Goal: Task Accomplishment & Management: Complete application form

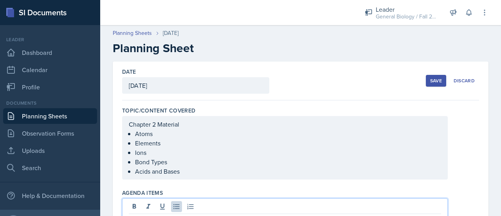
click at [431, 79] on div "Save" at bounding box center [436, 81] width 12 height 6
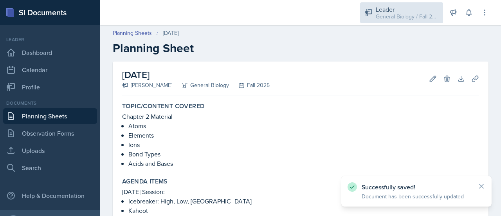
click at [410, 20] on div "General Biology / Fall 2025" at bounding box center [407, 17] width 63 height 8
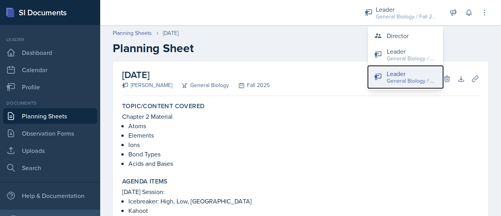
click at [421, 80] on div "General Biology / Fall 2025" at bounding box center [412, 81] width 50 height 8
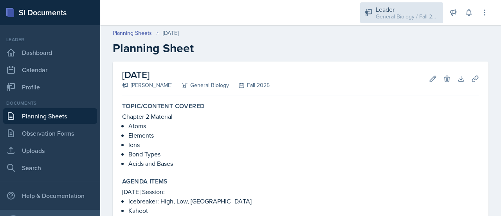
click at [413, 16] on div "General Biology / Fall 2025" at bounding box center [407, 17] width 63 height 8
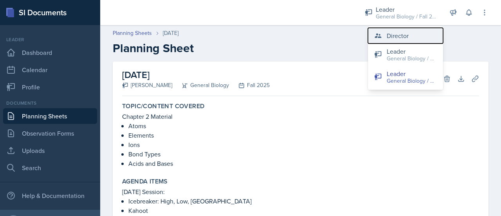
click at [396, 38] on div "Director" at bounding box center [398, 35] width 22 height 9
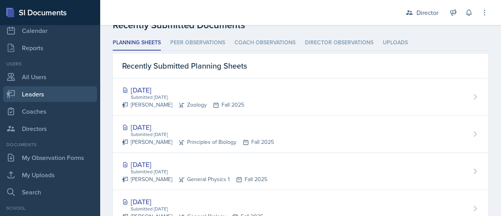
scroll to position [41, 0]
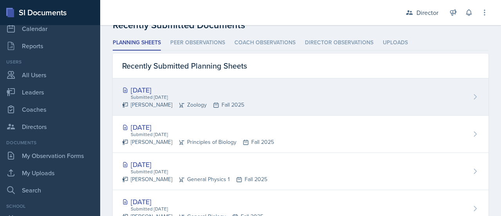
drag, startPoint x: 268, startPoint y: 100, endPoint x: 248, endPoint y: 97, distance: 20.1
click at [248, 97] on div "Sep 9th, 2025 Submitted Sep 9th, 2025 Abby Fisher Zoology Fall 2025" at bounding box center [301, 96] width 376 height 37
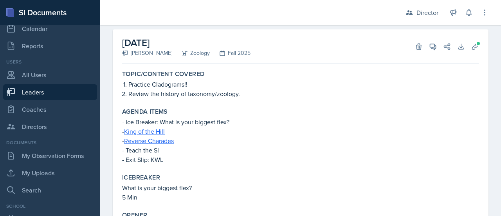
scroll to position [41, 0]
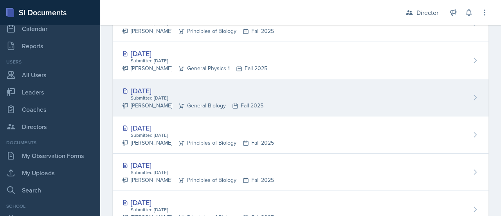
scroll to position [341, 0]
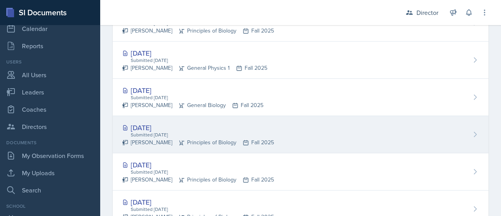
click at [306, 135] on div "Sep 8th, 2025 Submitted Sep 8th, 2025 Mara Franklin Principles of Biology Fall …" at bounding box center [301, 134] width 376 height 37
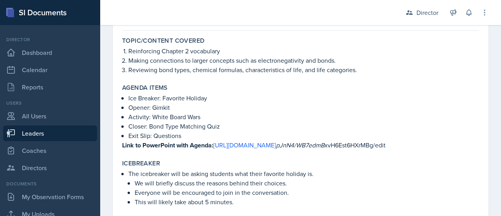
scroll to position [75, 0]
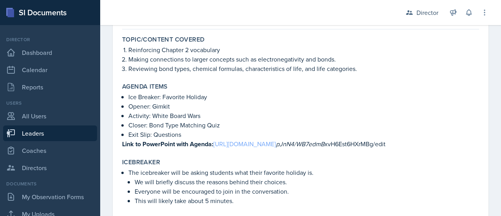
click at [246, 144] on link "https://www.canva.com/design/DAGyZ" at bounding box center [244, 143] width 63 height 9
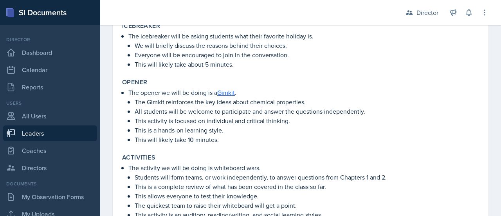
scroll to position [211, 0]
click at [229, 91] on link "Gimkit" at bounding box center [226, 92] width 18 height 9
click at [228, 90] on link "Gimkit" at bounding box center [226, 92] width 18 height 9
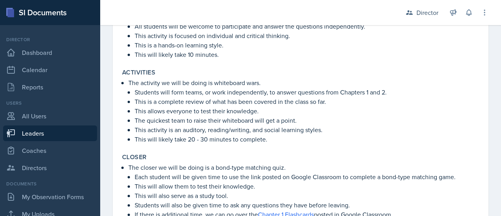
scroll to position [296, 0]
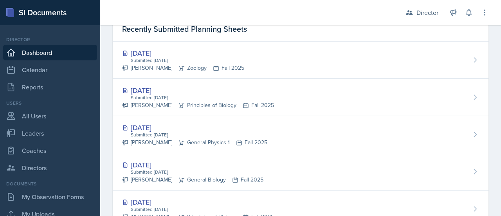
scroll to position [267, 0]
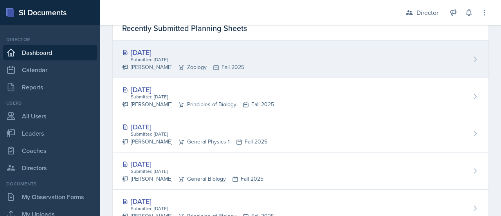
click at [249, 63] on div "Sep 9th, 2025 Submitted Sep 9th, 2025 Abby Fisher Zoology Fall 2025" at bounding box center [301, 59] width 376 height 37
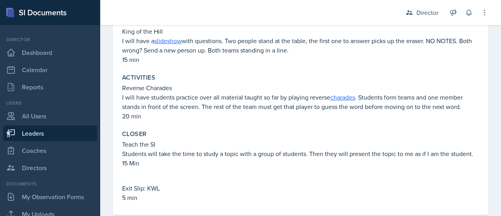
scroll to position [234, 0]
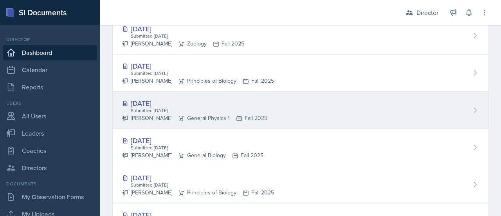
scroll to position [293, 0]
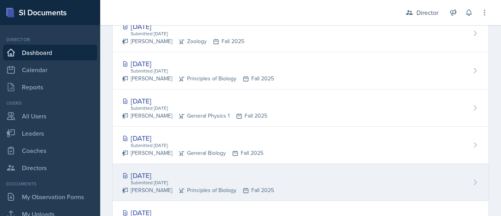
click at [287, 179] on div "Sep 8th, 2025 Submitted Sep 8th, 2025 Mara Franklin Principles of Biology Fall …" at bounding box center [301, 182] width 376 height 37
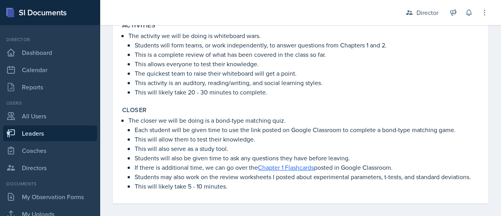
scroll to position [358, 0]
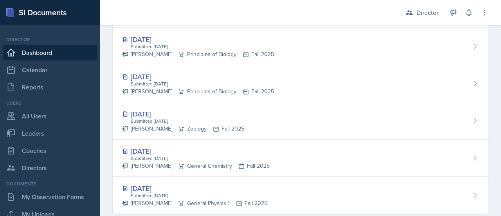
scroll to position [481, 0]
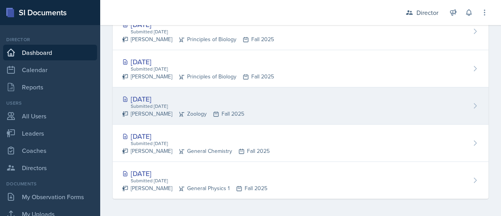
click at [244, 98] on div "Sep 8th, 2025 Submitted Sep 7th, 2025 Abby Fisher Zoology Fall 2025" at bounding box center [301, 105] width 376 height 37
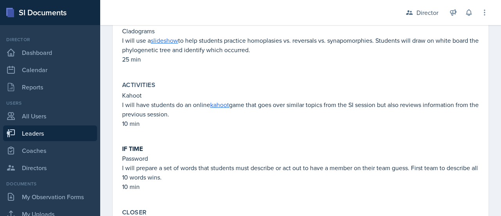
scroll to position [327, 0]
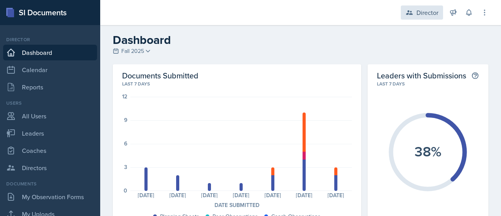
click at [439, 13] on div "Director" at bounding box center [422, 12] width 42 height 14
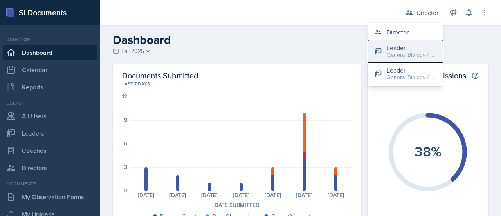
click at [426, 55] on div "General Biology / Spring 2025" at bounding box center [412, 55] width 50 height 8
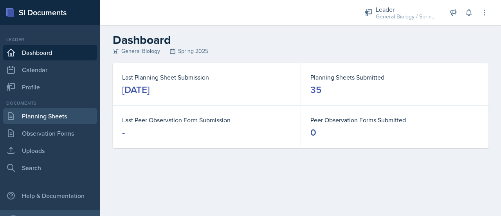
click at [33, 118] on link "Planning Sheets" at bounding box center [50, 116] width 94 height 16
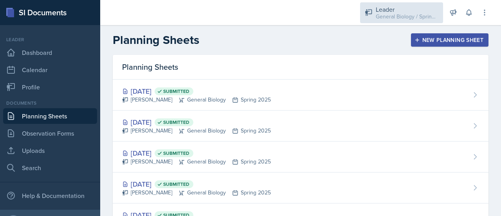
click at [409, 14] on div "General Biology / Spring 2025" at bounding box center [407, 17] width 63 height 8
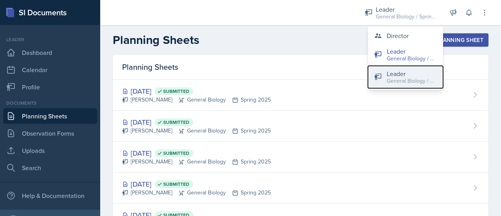
click at [406, 79] on div "General Biology / Fall 2025" at bounding box center [412, 81] width 50 height 8
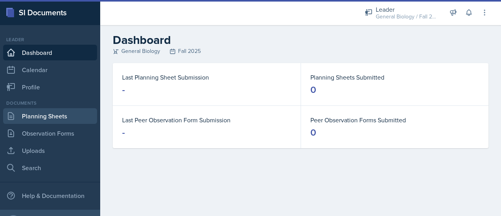
click at [42, 116] on link "Planning Sheets" at bounding box center [50, 116] width 94 height 16
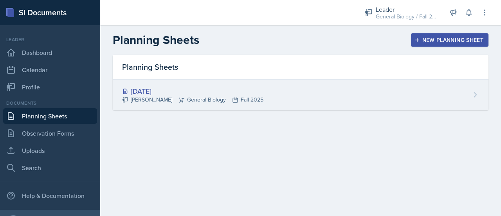
click at [262, 90] on div "[DATE] [PERSON_NAME] General Biology Fall 2025" at bounding box center [301, 94] width 376 height 31
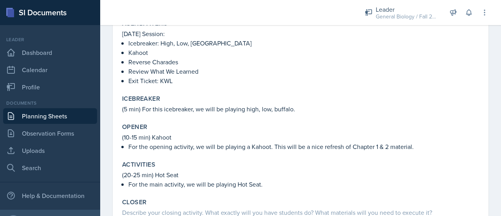
scroll to position [159, 0]
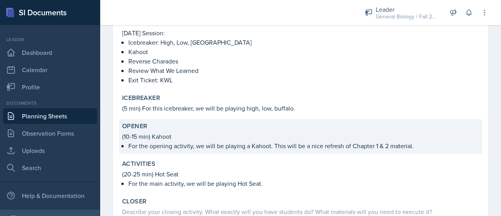
click at [215, 143] on p "For the opening activity, we will be playing a Kahoot. This will be a nice refr…" at bounding box center [303, 145] width 351 height 9
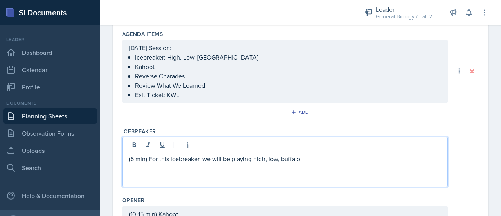
click at [265, 166] on div "(5 min) For this icebreaker, we will be playing high, low, buffalo." at bounding box center [285, 162] width 326 height 50
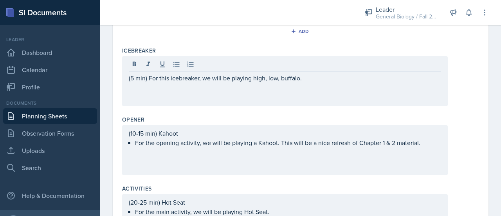
click at [253, 151] on div "(10-15 min) Kahoot For the opening activity, we will be playing a Kahoot. This …" at bounding box center [285, 150] width 326 height 50
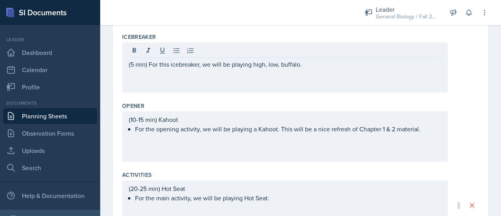
click at [253, 151] on div "(10-15 min) Kahoot For the opening activity, we will be playing a Kahoot. This …" at bounding box center [285, 136] width 326 height 50
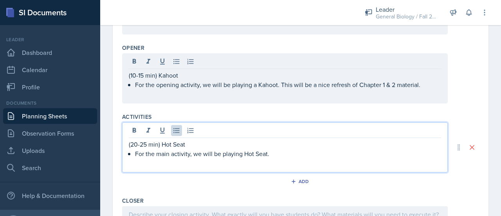
scroll to position [325, 0]
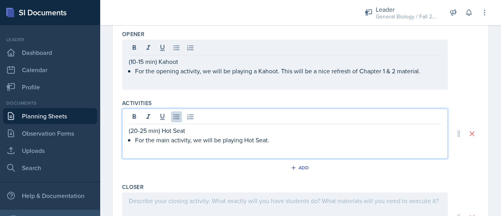
click at [279, 142] on p "For the main activity, we will be playing Hot Seat." at bounding box center [288, 139] width 306 height 9
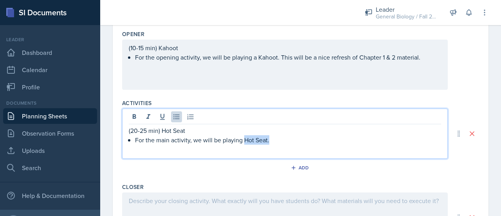
drag, startPoint x: 270, startPoint y: 139, endPoint x: 243, endPoint y: 139, distance: 27.0
click at [243, 139] on p "For the main activity, we will be playing Hot Seat." at bounding box center [288, 139] width 306 height 9
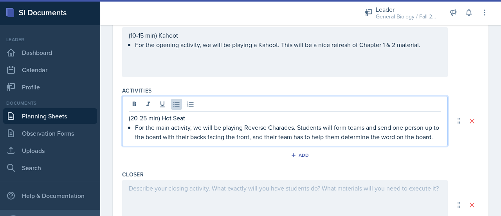
scroll to position [338, 0]
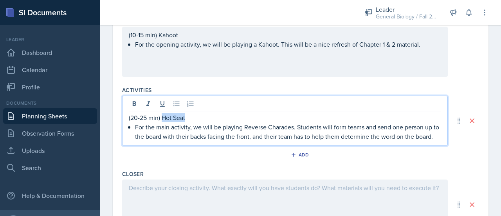
drag, startPoint x: 188, startPoint y: 117, endPoint x: 162, endPoint y: 117, distance: 25.8
click at [162, 117] on p "(20-25 min) Hot Seat" at bounding box center [285, 117] width 312 height 9
click at [161, 141] on p "For the main activity, we will be playing Reverse Charades. Students will form …" at bounding box center [288, 131] width 306 height 19
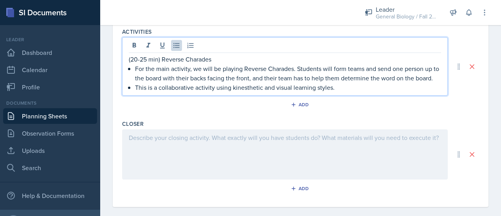
scroll to position [397, 0]
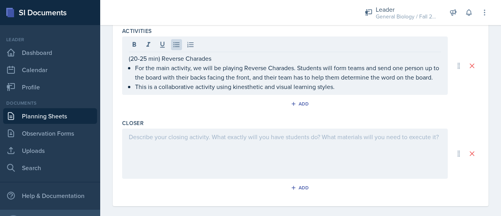
click at [151, 151] on div at bounding box center [285, 153] width 326 height 50
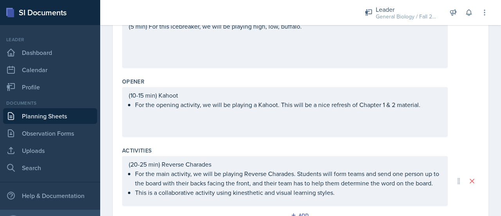
scroll to position [291, 0]
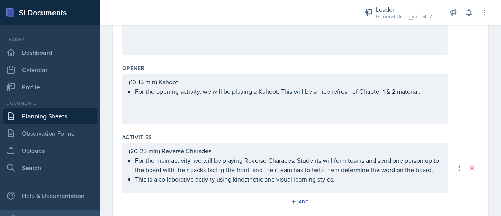
click at [308, 87] on p "(10-15 min) Kahoot" at bounding box center [285, 81] width 312 height 9
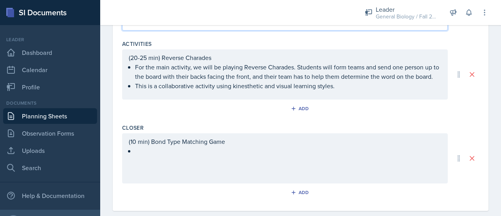
click at [213, 154] on p at bounding box center [288, 150] width 306 height 9
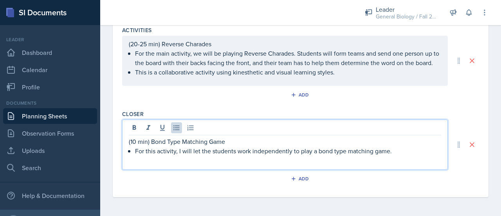
click at [338, 155] on p "For this activity, I will let the students work independently to play a bond ty…" at bounding box center [288, 150] width 306 height 9
click at [399, 155] on p "For this activity, I will let the students work independently to play a bond ty…" at bounding box center [288, 150] width 306 height 9
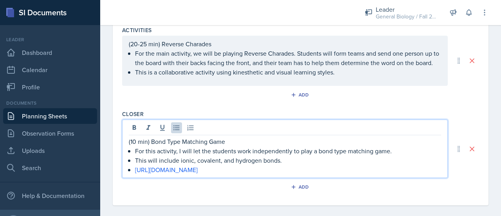
click at [136, 144] on p "(10 min) Bond Type Matching Game" at bounding box center [285, 141] width 312 height 9
click at [140, 43] on p "(20-25 min) Reverse Charades" at bounding box center [285, 43] width 312 height 9
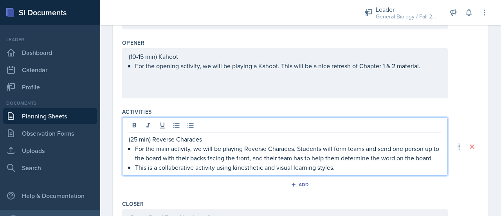
scroll to position [318, 0]
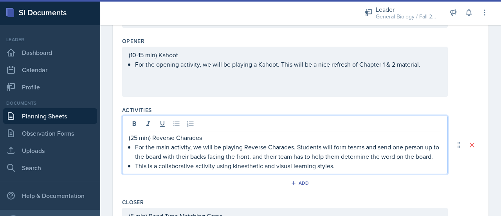
click at [430, 66] on div "(10-15 min) Kahoot For the opening activity, we will be playing a Kahoot. This …" at bounding box center [285, 59] width 312 height 19
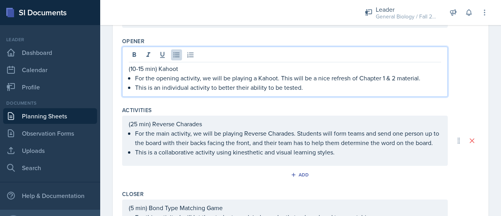
click at [228, 86] on p "This is an individual activity to better their ability to be tested." at bounding box center [288, 87] width 306 height 9
click at [307, 91] on div "(10-15 min) Kahoot For the opening activity, we will be playing a Kahoot. This …" at bounding box center [285, 72] width 326 height 50
click at [313, 90] on p "This is an individual activity to improve their ability to be tested." at bounding box center [288, 87] width 306 height 9
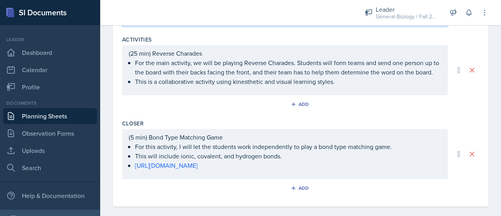
scroll to position [407, 0]
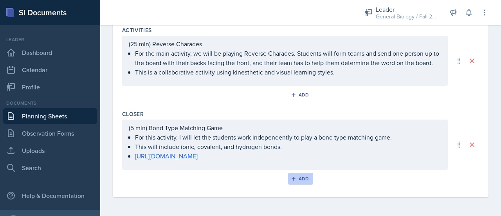
click at [294, 180] on div "Add" at bounding box center [300, 178] width 17 height 6
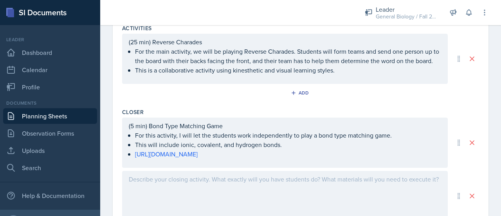
click at [217, 181] on div at bounding box center [285, 196] width 326 height 50
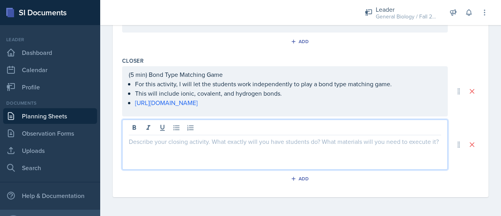
scroll to position [453, 0]
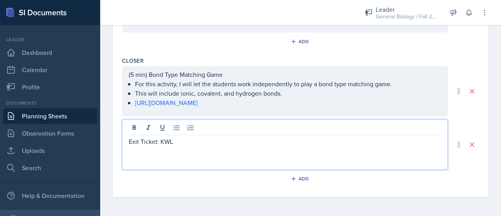
click at [127, 144] on div "Exit Ticket: KWL" at bounding box center [285, 144] width 326 height 50
click at [131, 143] on p "Exit Ticket: KWL" at bounding box center [285, 141] width 312 height 9
click at [130, 143] on p "Exit Ticket: KWL" at bounding box center [285, 141] width 312 height 9
click at [225, 144] on p "(5 min) Exit Ticket: KWL" at bounding box center [285, 141] width 312 height 9
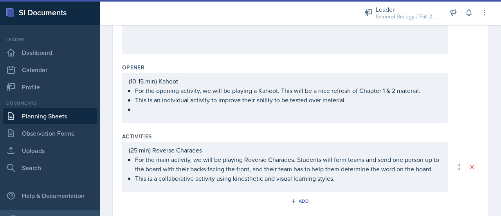
scroll to position [284, 0]
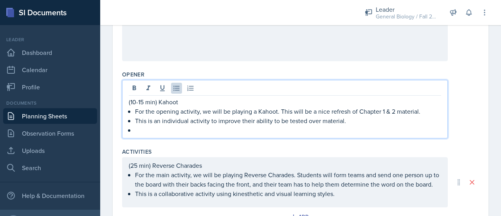
click at [154, 118] on ul "For the opening activity, we will be playing a Kahoot. This will be a nice refr…" at bounding box center [288, 121] width 306 height 28
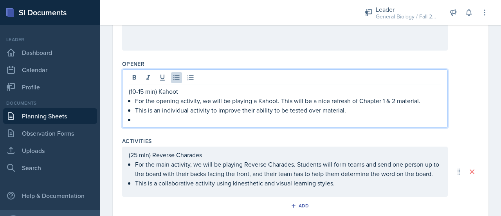
scroll to position [295, 0]
click at [143, 90] on p "(10-15 min) Kahoot" at bounding box center [285, 90] width 312 height 9
click at [168, 117] on p at bounding box center [288, 118] width 306 height 9
click at [313, 112] on p "This is an individual activity to improve their ability to be tested over mater…" at bounding box center [288, 109] width 306 height 9
click at [287, 120] on p at bounding box center [288, 118] width 306 height 9
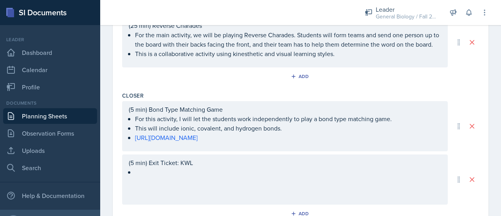
scroll to position [460, 0]
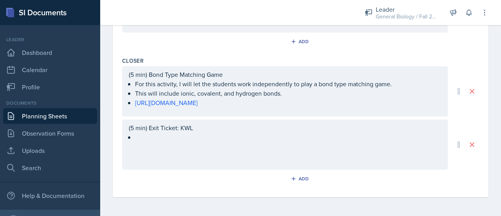
click at [184, 139] on div "(5 min) Exit Ticket: KWL" at bounding box center [285, 132] width 312 height 19
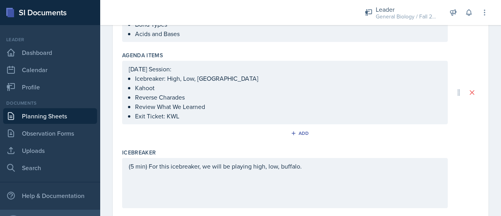
scroll to position [151, 0]
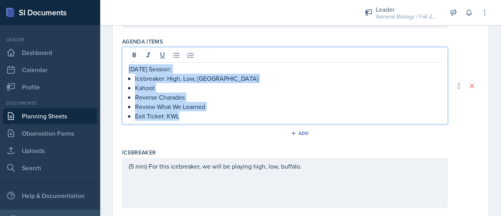
drag, startPoint x: 188, startPoint y: 116, endPoint x: 126, endPoint y: 71, distance: 76.7
click at [126, 71] on div "[DATE] Session: Icebreaker: High, Low, Buffalo Kahoot Reverse Charades Review W…" at bounding box center [285, 85] width 326 height 77
copy div "[DATE] Session: Icebreaker: High, Low, Buffalo Kahoot Reverse Charades Review W…"
click at [198, 88] on p "Kahoot" at bounding box center [288, 87] width 306 height 9
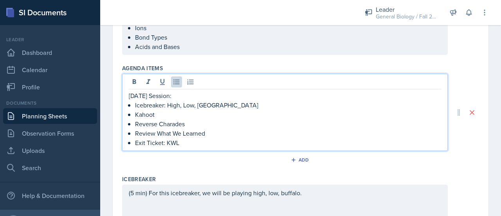
scroll to position [125, 0]
click at [202, 141] on p "Exit Ticket: KWL" at bounding box center [288, 141] width 306 height 9
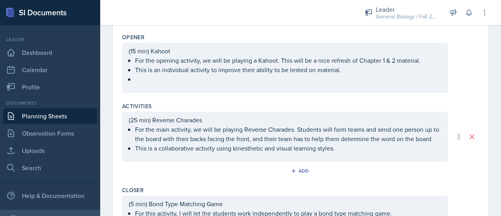
scroll to position [334, 0]
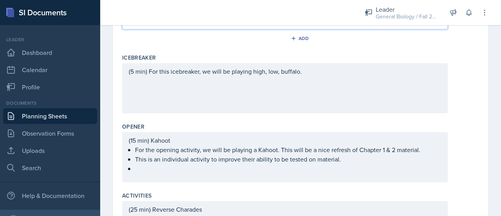
click at [161, 173] on p at bounding box center [288, 168] width 306 height 9
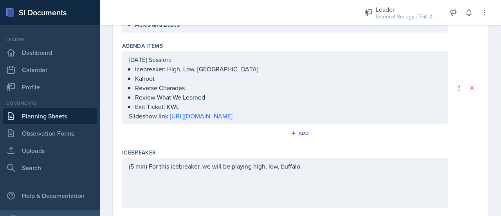
scroll to position [148, 0]
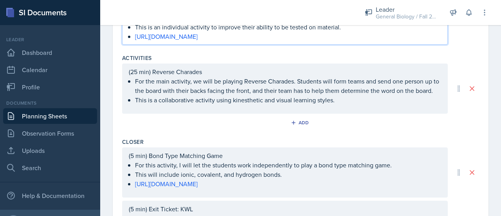
click at [368, 105] on p "This is a collaborative activity using kinesthetic and visual learning styles." at bounding box center [288, 99] width 306 height 9
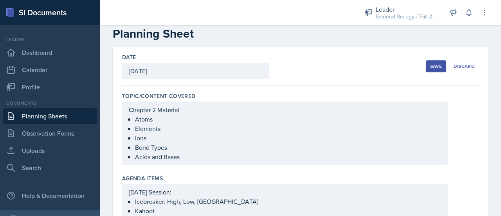
scroll to position [0, 0]
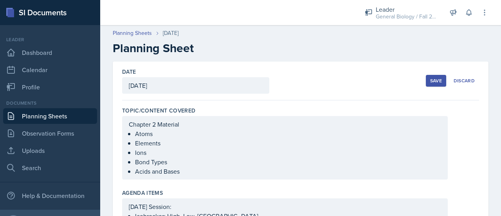
click at [434, 78] on div "Save" at bounding box center [436, 81] width 12 height 6
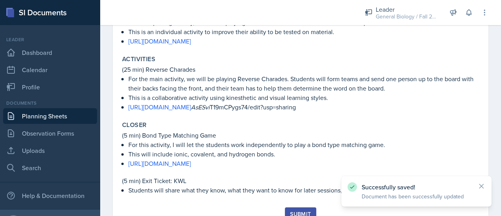
scroll to position [323, 0]
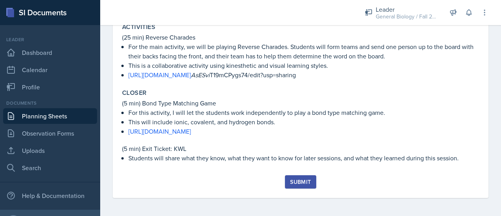
click at [300, 181] on div "Submit" at bounding box center [300, 182] width 21 height 6
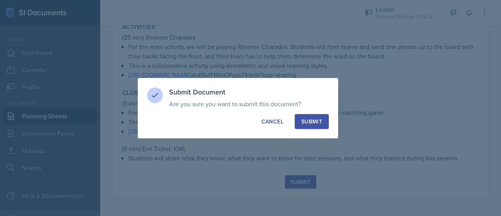
click at [309, 119] on div "Submit" at bounding box center [311, 121] width 21 height 8
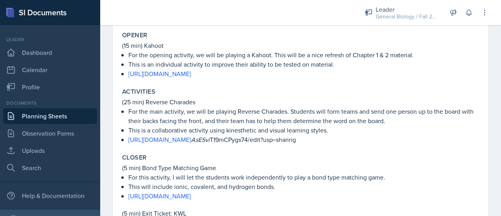
scroll to position [301, 0]
